Goal: Find specific page/section: Find specific page/section

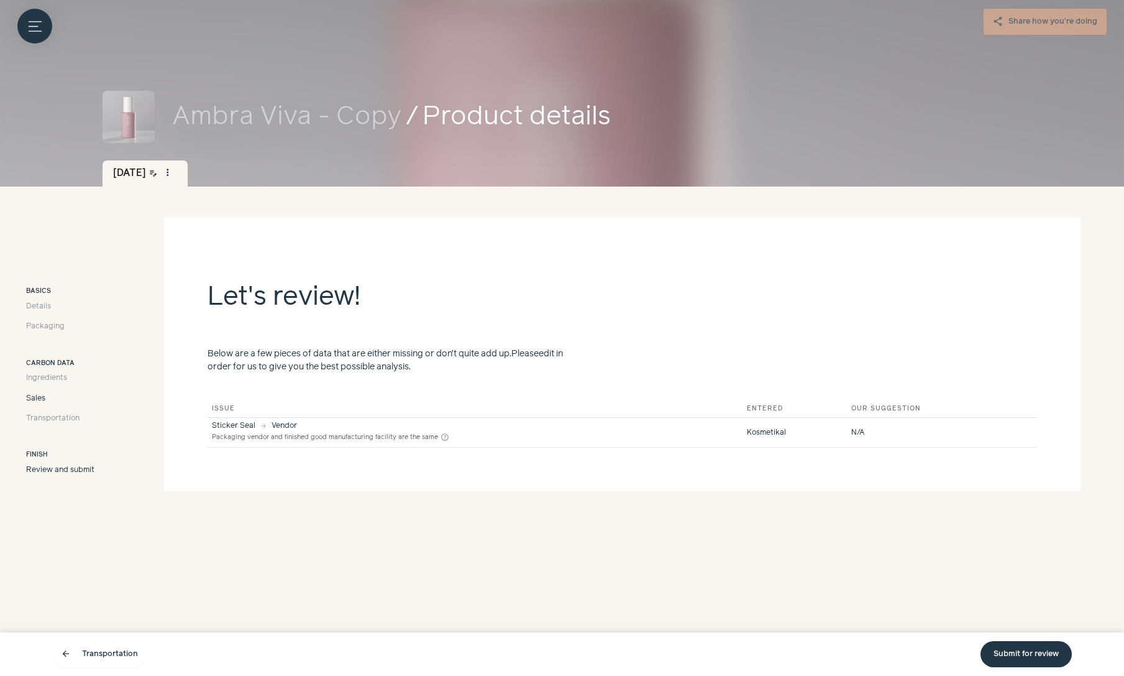
click at [29, 397] on span "Sales" at bounding box center [35, 398] width 19 height 11
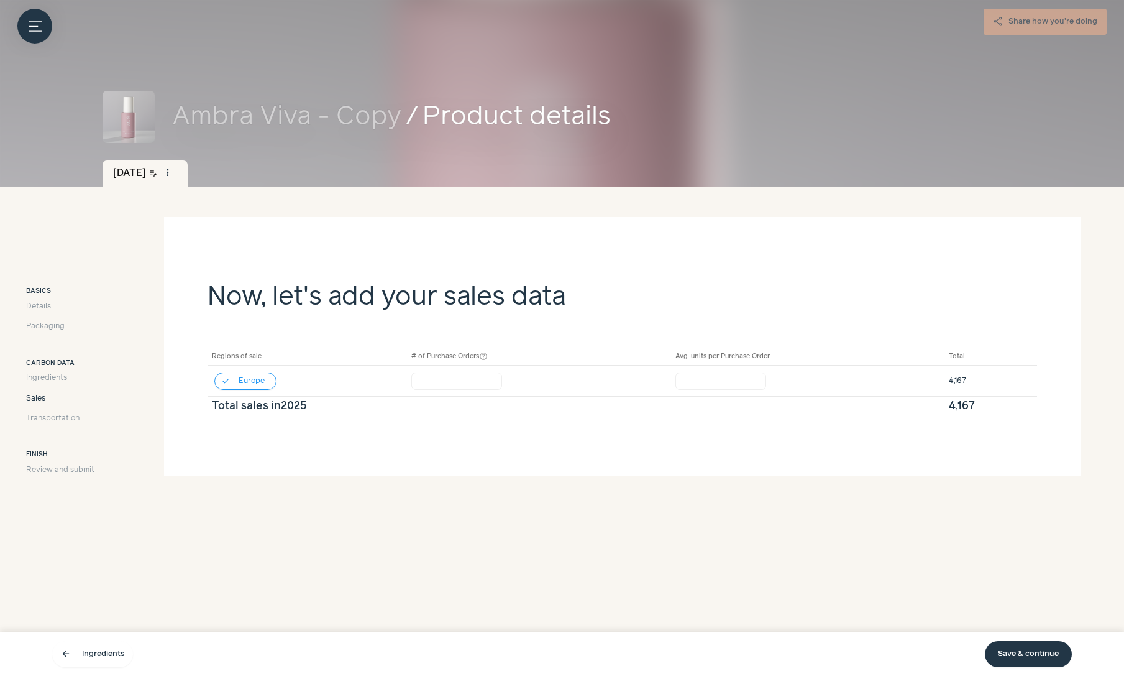
click at [37, 399] on span "Sales" at bounding box center [35, 398] width 19 height 11
click at [37, 305] on span "Details" at bounding box center [38, 306] width 25 height 11
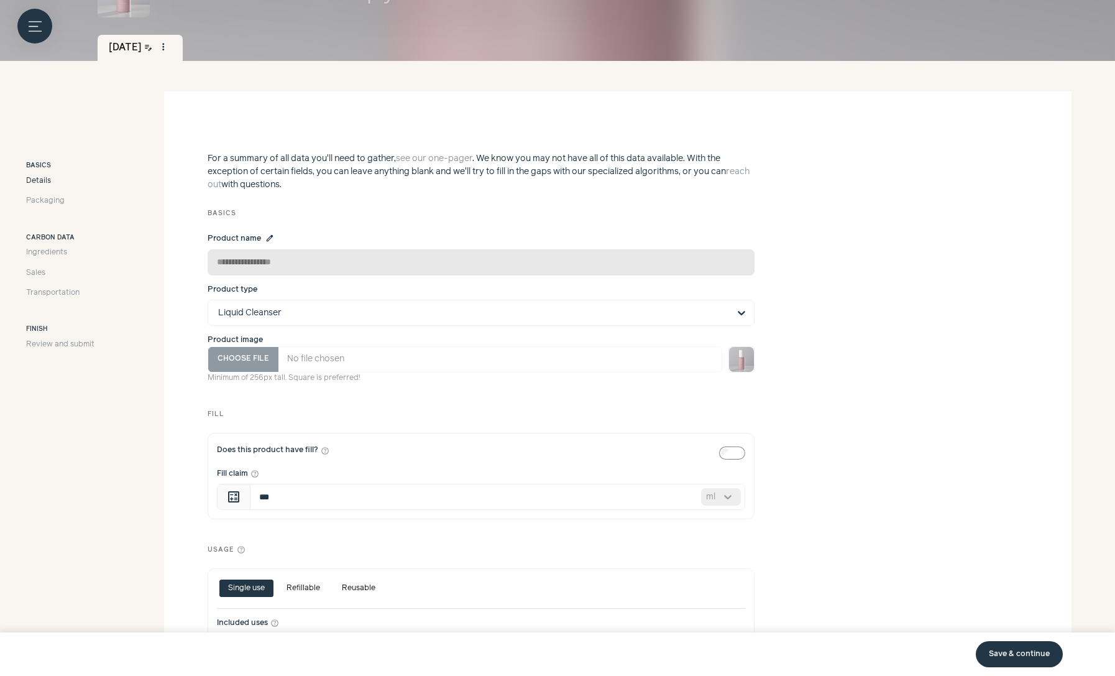
scroll to position [298, 0]
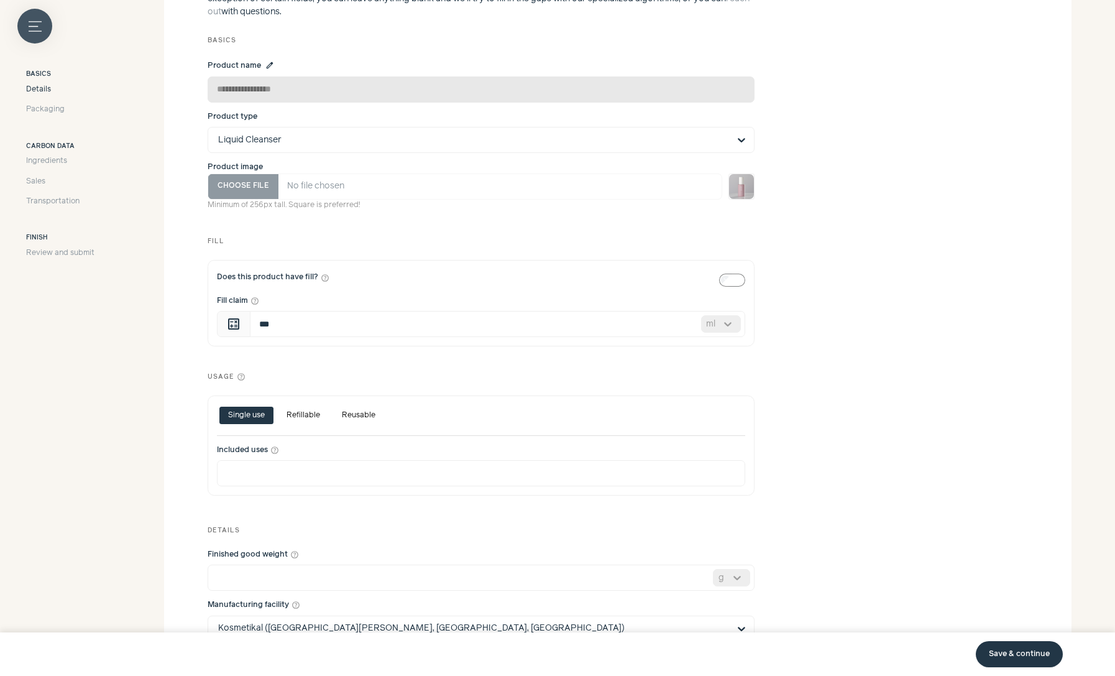
click at [42, 29] on button "Menu button" at bounding box center [34, 26] width 35 height 35
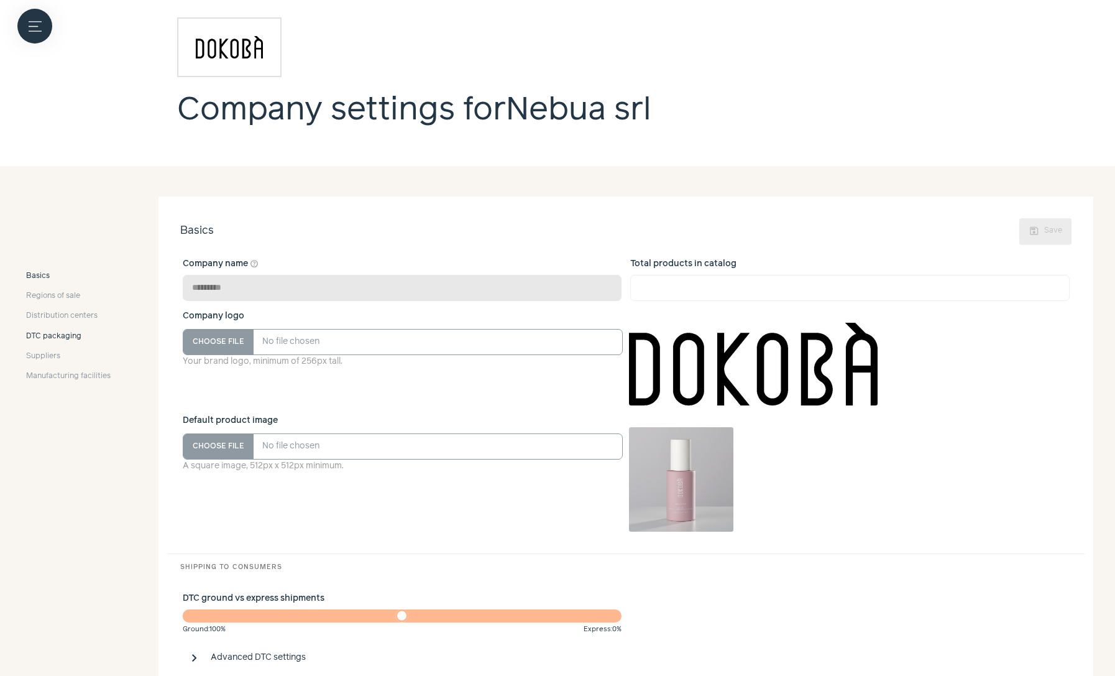
click at [67, 336] on span "DTC packaging" at bounding box center [53, 336] width 55 height 11
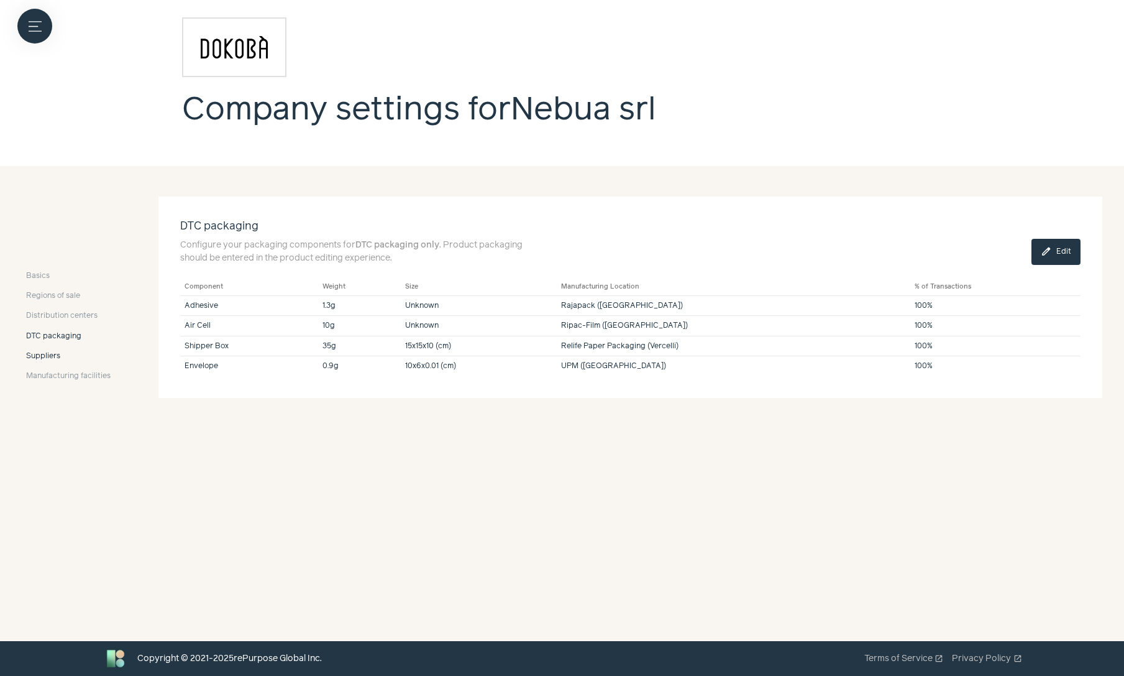
click at [50, 357] on span "Suppliers" at bounding box center [43, 356] width 34 height 11
